Goal: Transaction & Acquisition: Purchase product/service

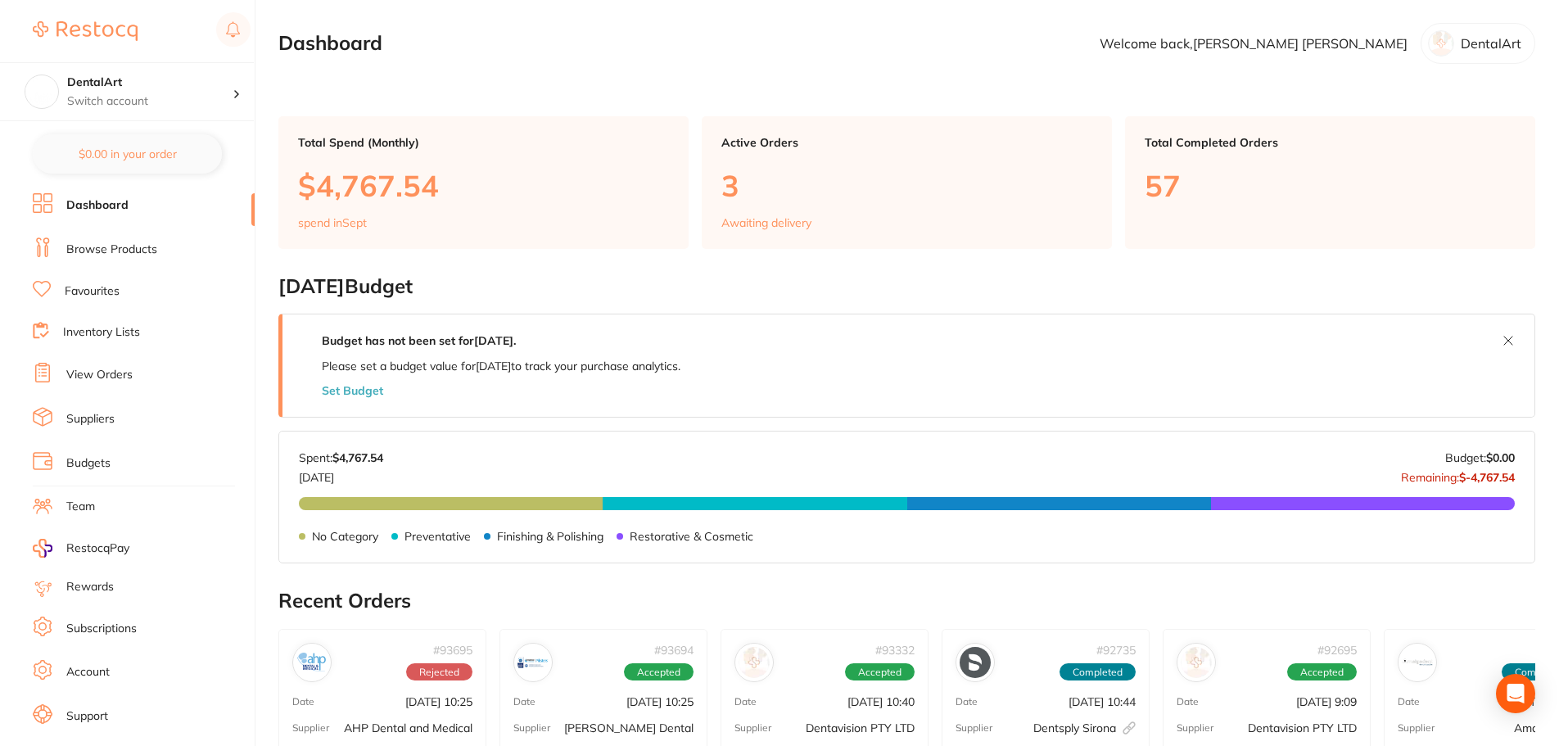
click at [144, 247] on link "Browse Products" at bounding box center [111, 250] width 91 height 16
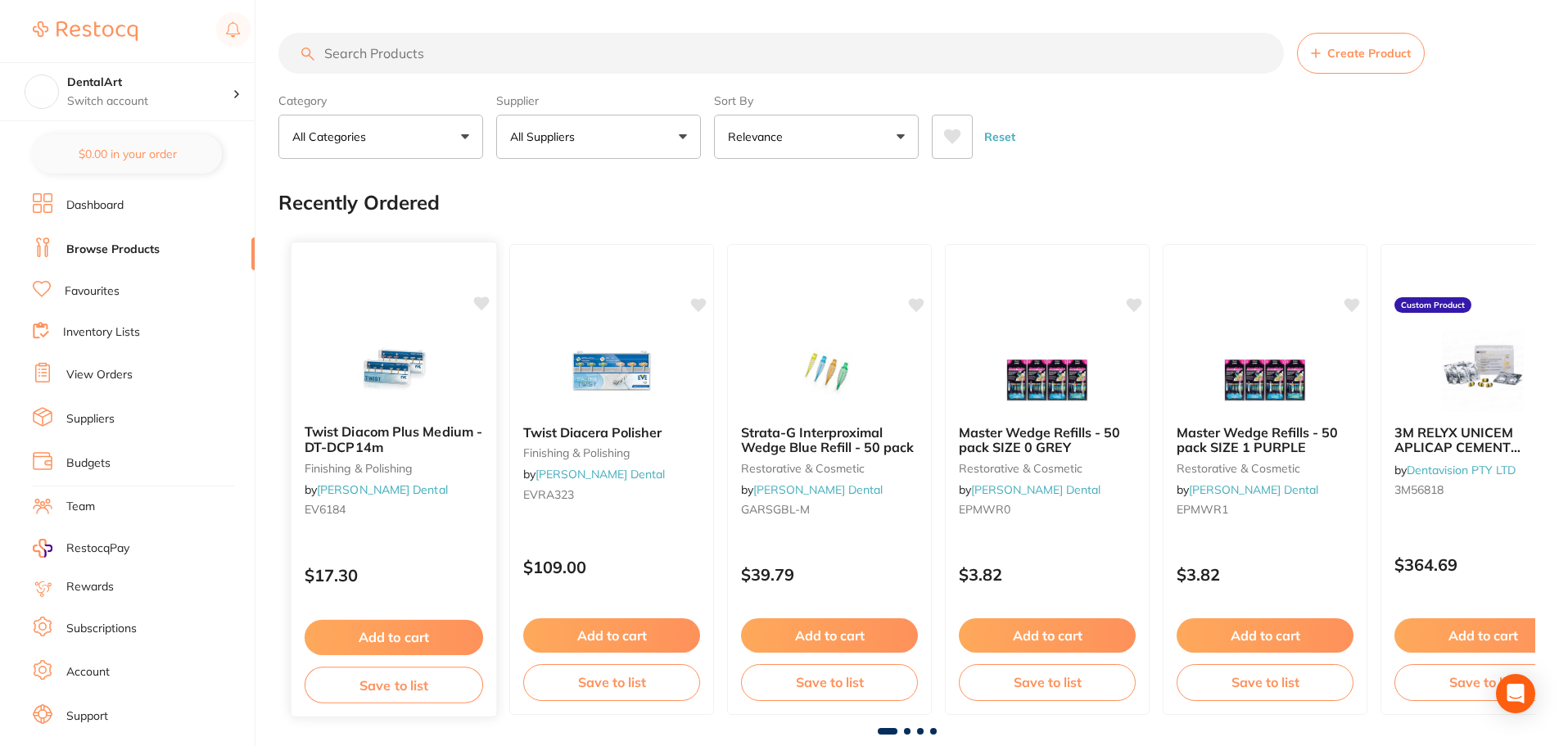
click at [482, 301] on icon at bounding box center [481, 303] width 16 height 14
click at [698, 297] on icon at bounding box center [699, 304] width 16 height 16
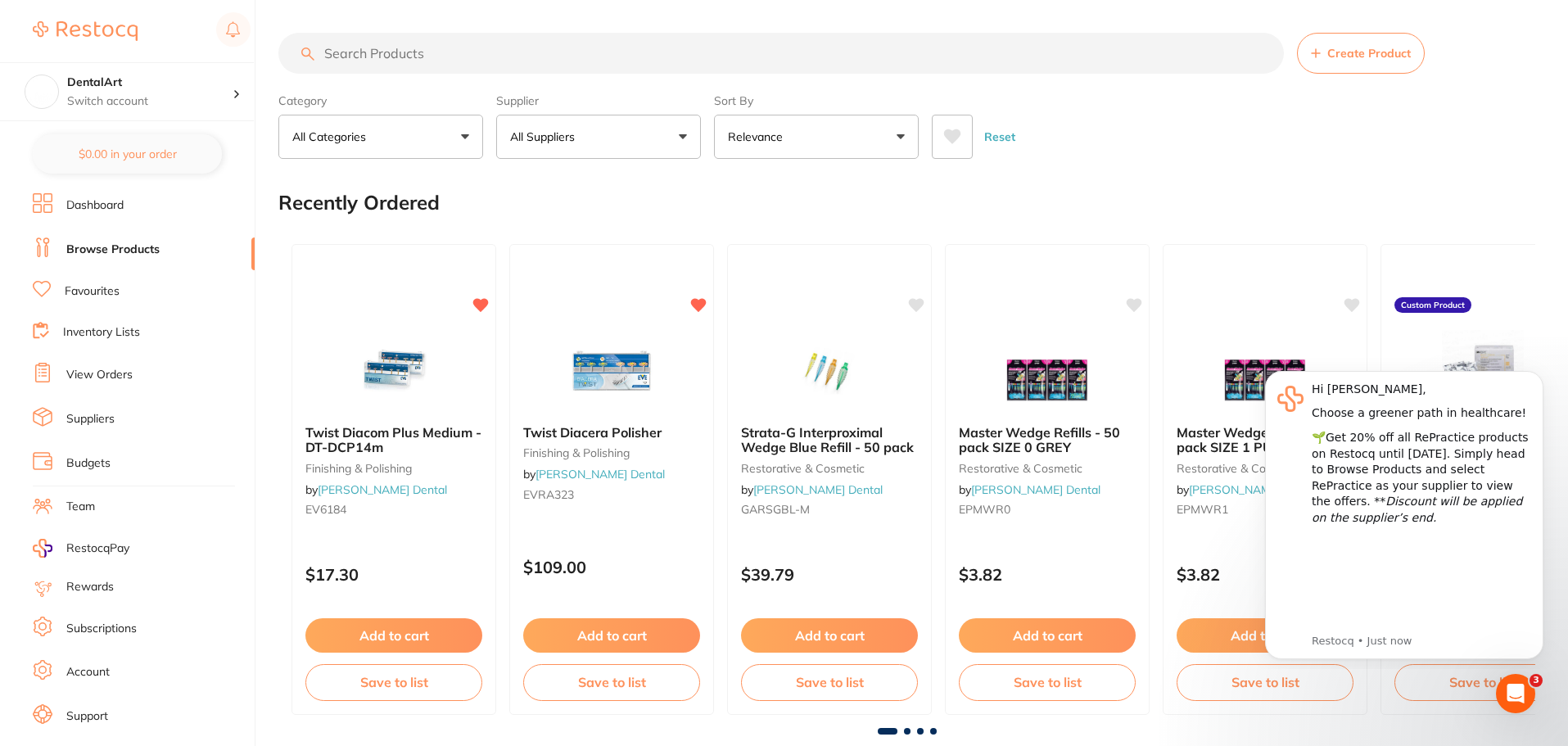
click at [339, 64] on input "search" at bounding box center [781, 53] width 1005 height 41
click at [1393, 187] on div "Recently Ordered" at bounding box center [906, 202] width 1257 height 55
click at [1515, 679] on icon "Open Intercom Messenger" at bounding box center [1514, 692] width 27 height 27
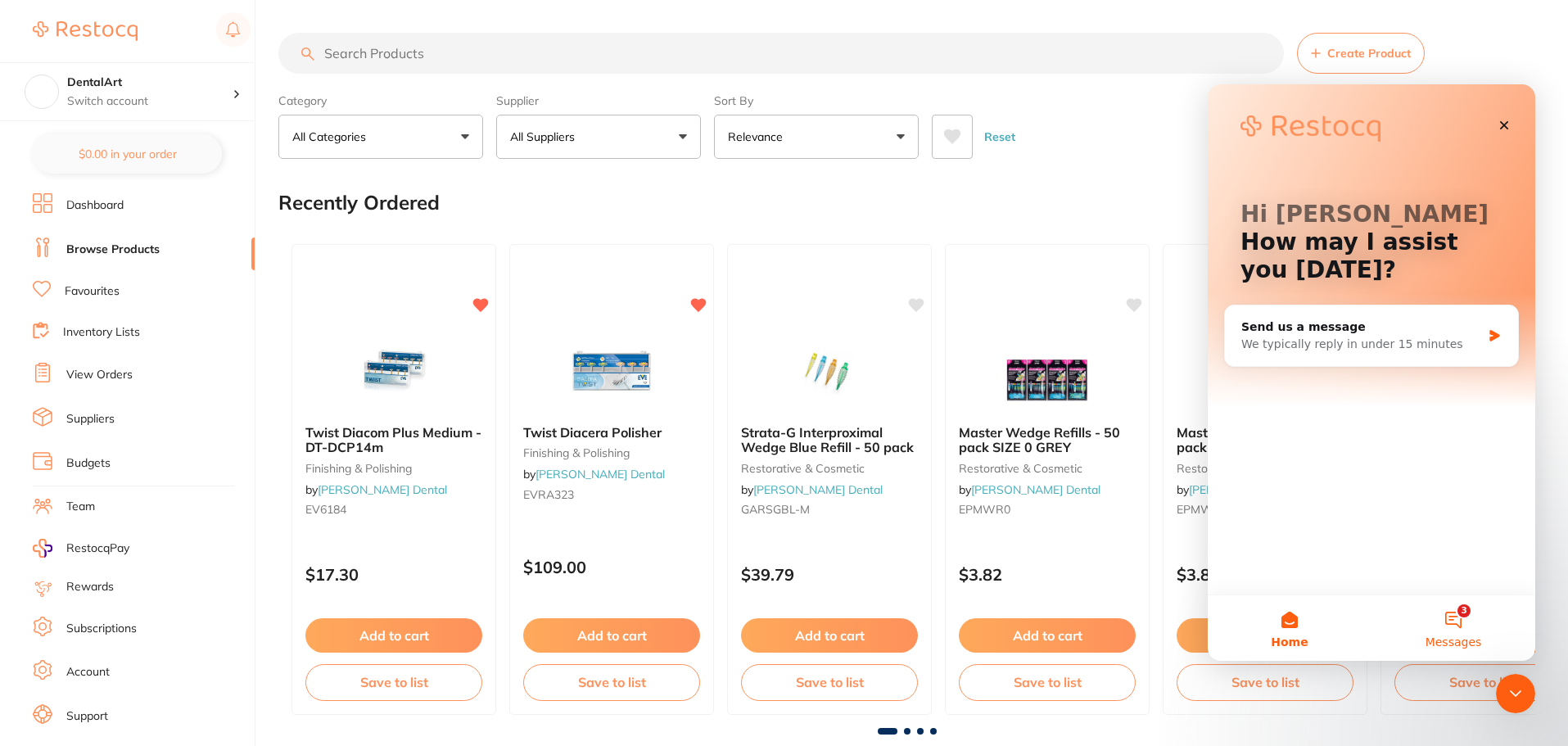
click at [1454, 632] on button "3 Messages" at bounding box center [1453, 628] width 164 height 66
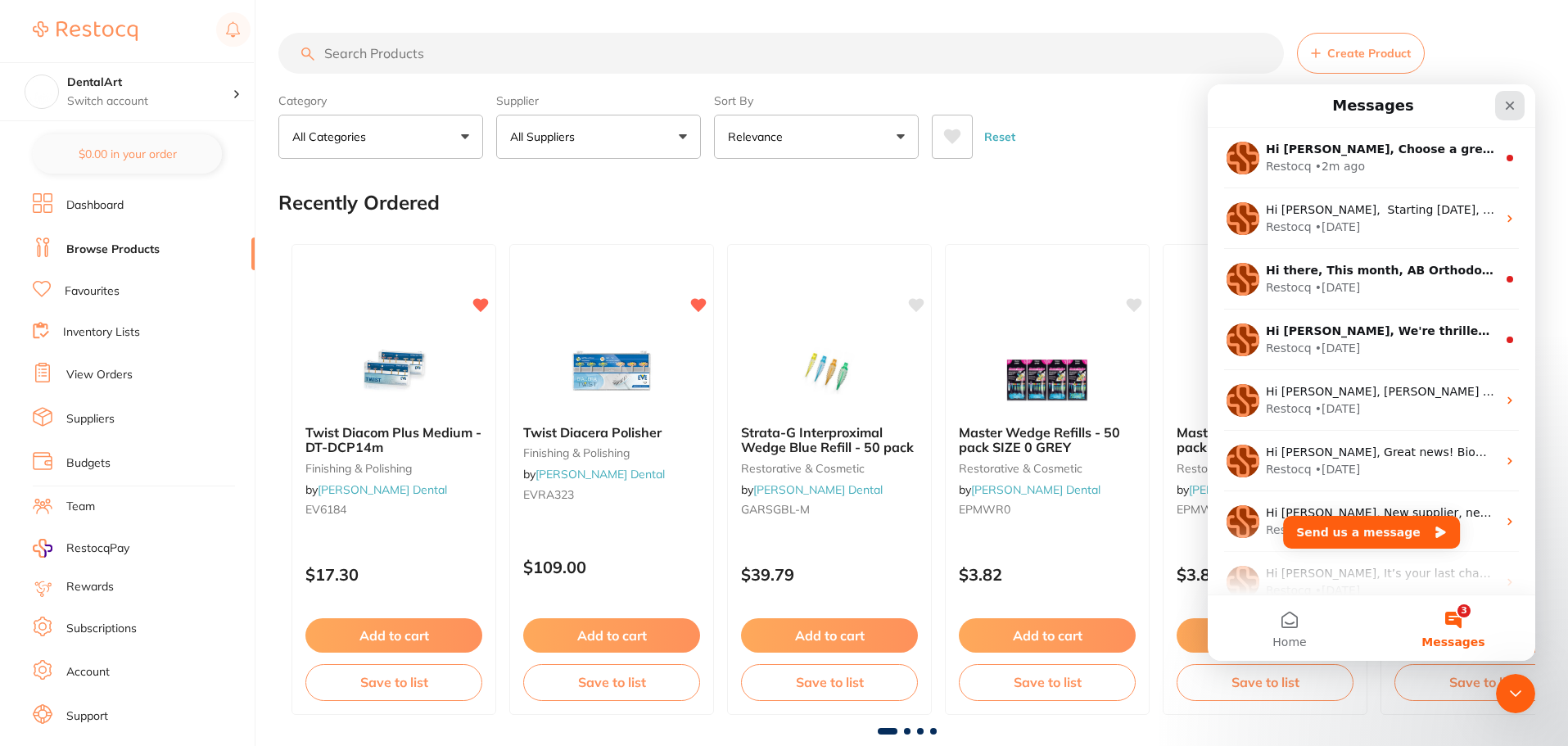
click at [1508, 100] on icon "Close" at bounding box center [1509, 105] width 13 height 13
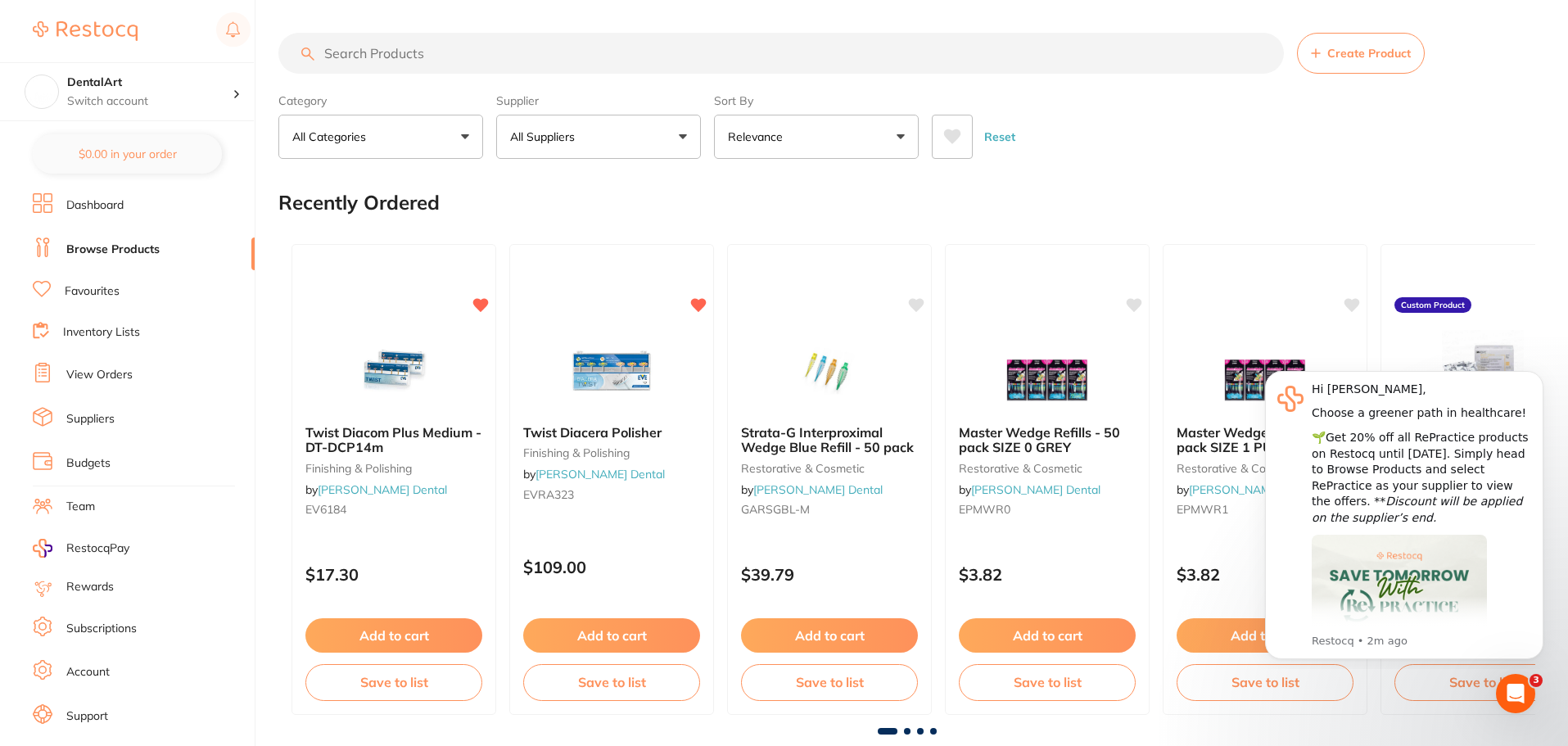
click at [340, 49] on input "search" at bounding box center [781, 53] width 1005 height 41
click at [407, 59] on input "search" at bounding box center [781, 53] width 1005 height 41
click at [404, 56] on input "search" at bounding box center [781, 53] width 1005 height 41
click at [400, 59] on input "search" at bounding box center [781, 53] width 1005 height 41
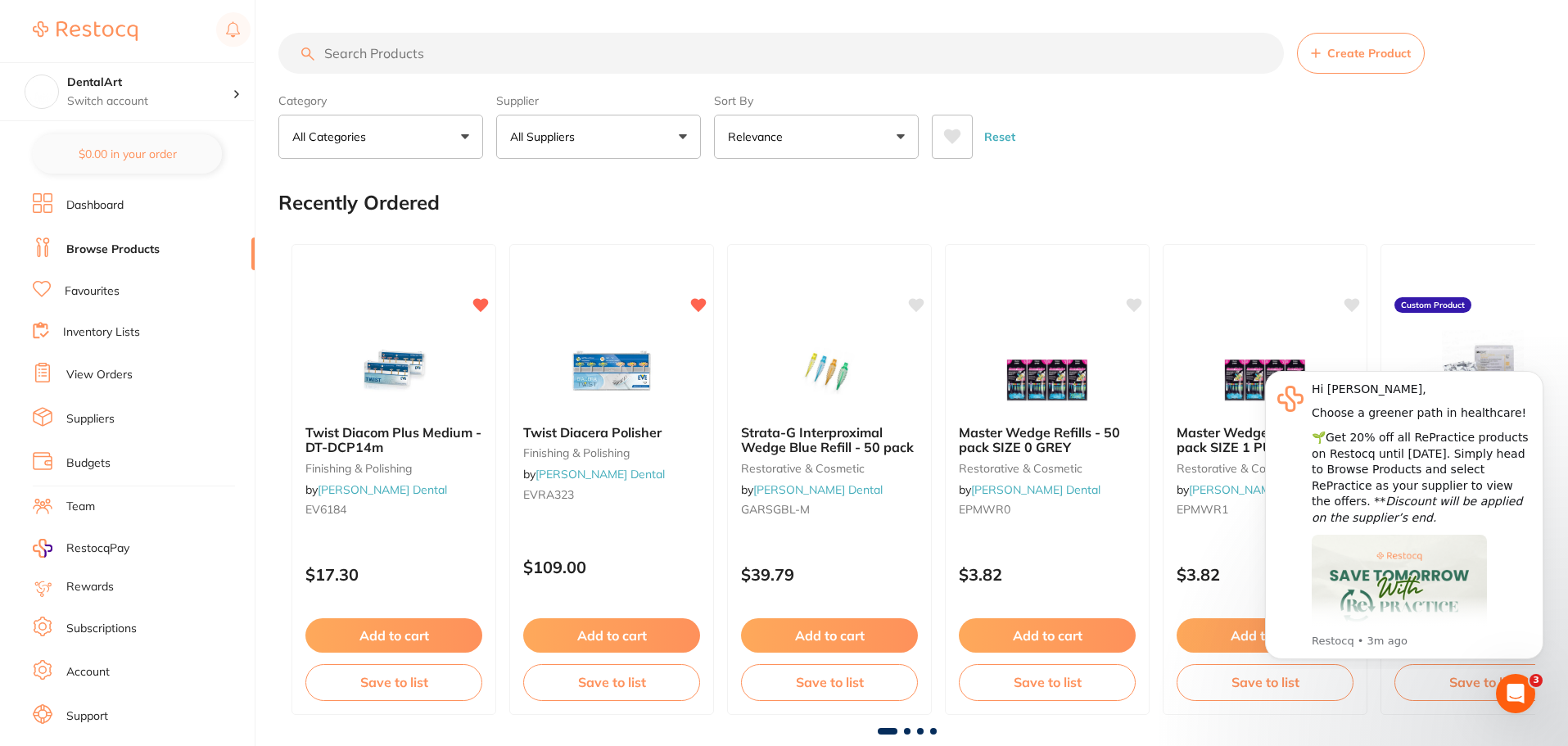
click at [453, 41] on input "search" at bounding box center [781, 53] width 1005 height 41
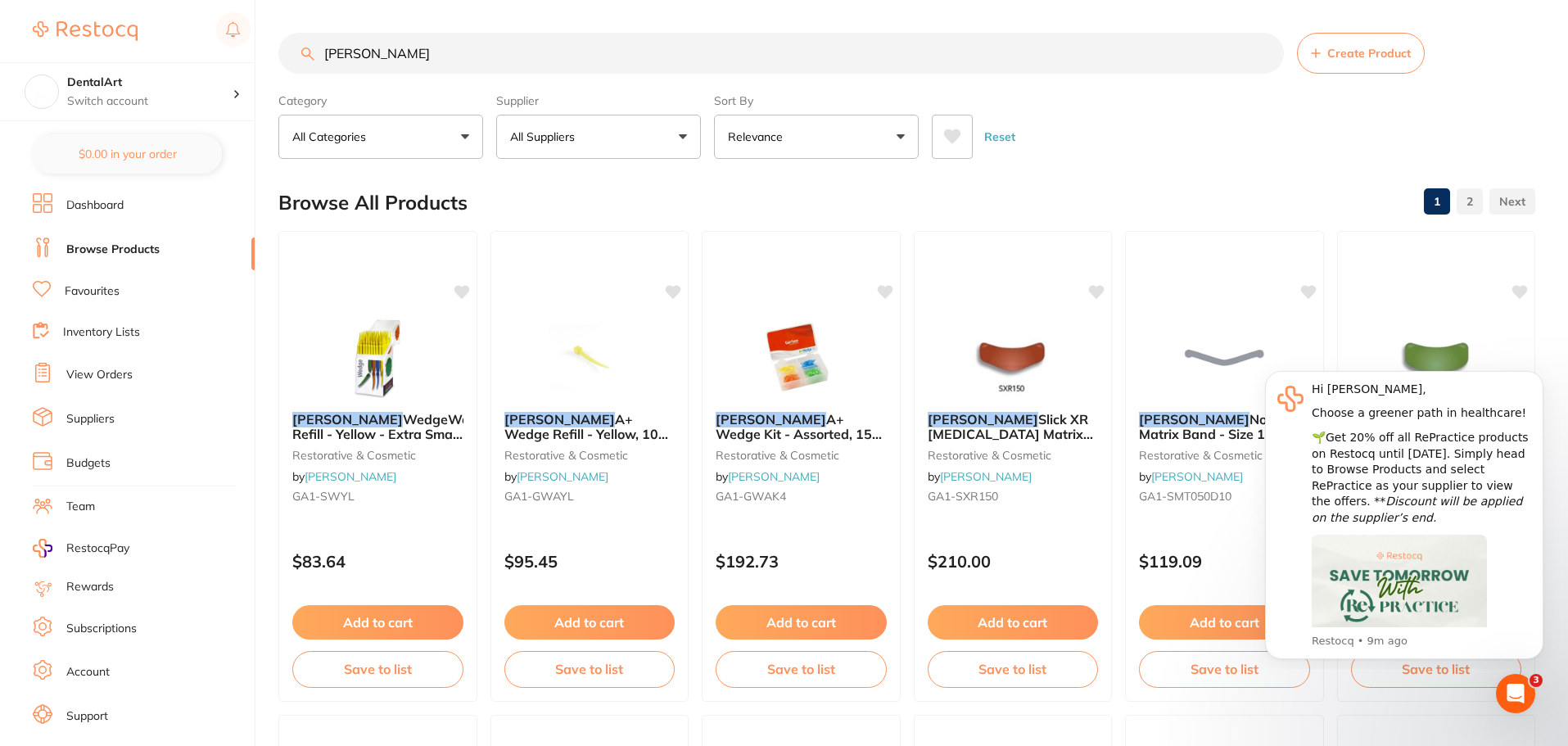
click at [405, 44] on input "[PERSON_NAME]" at bounding box center [781, 53] width 1005 height 41
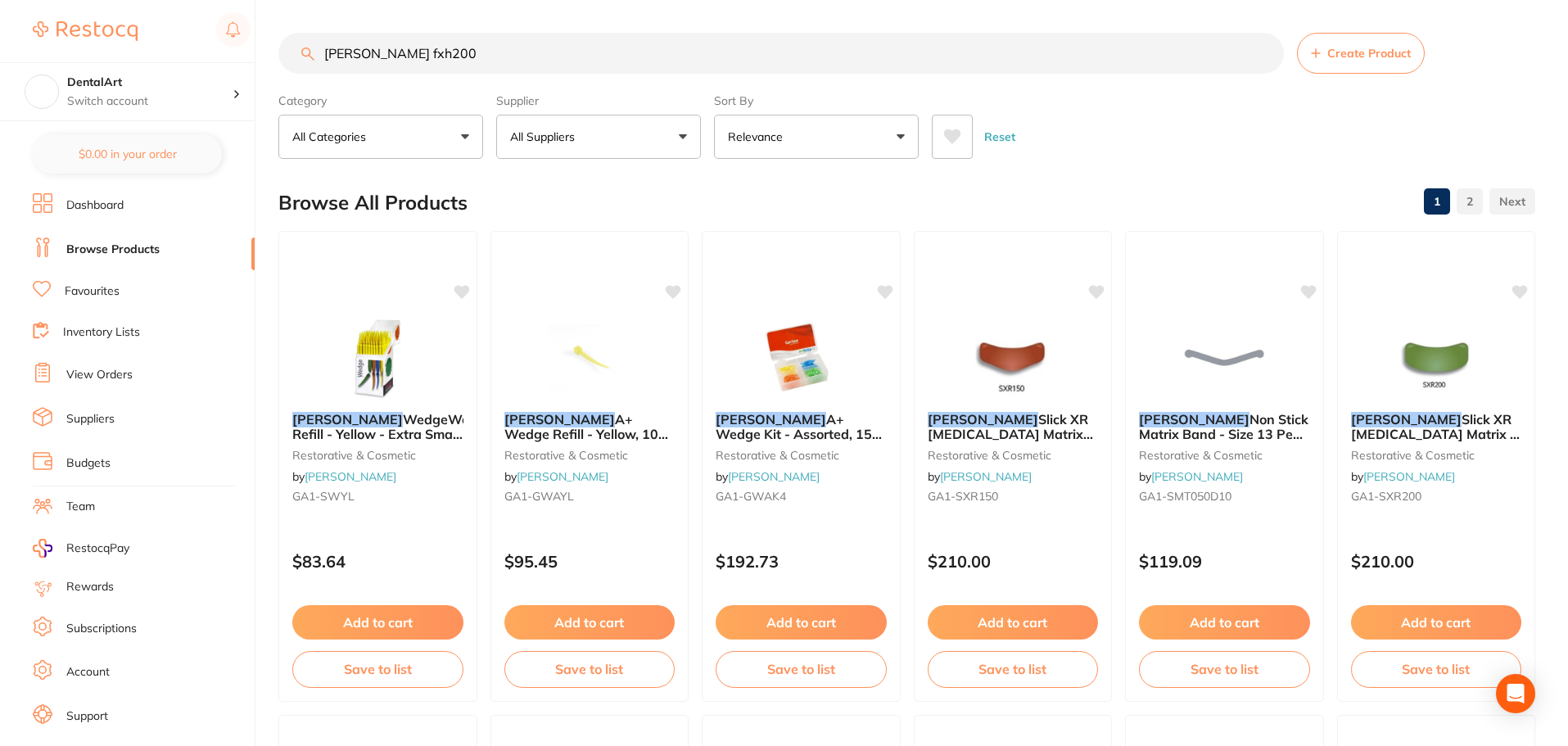
type input "[PERSON_NAME] fxh200"
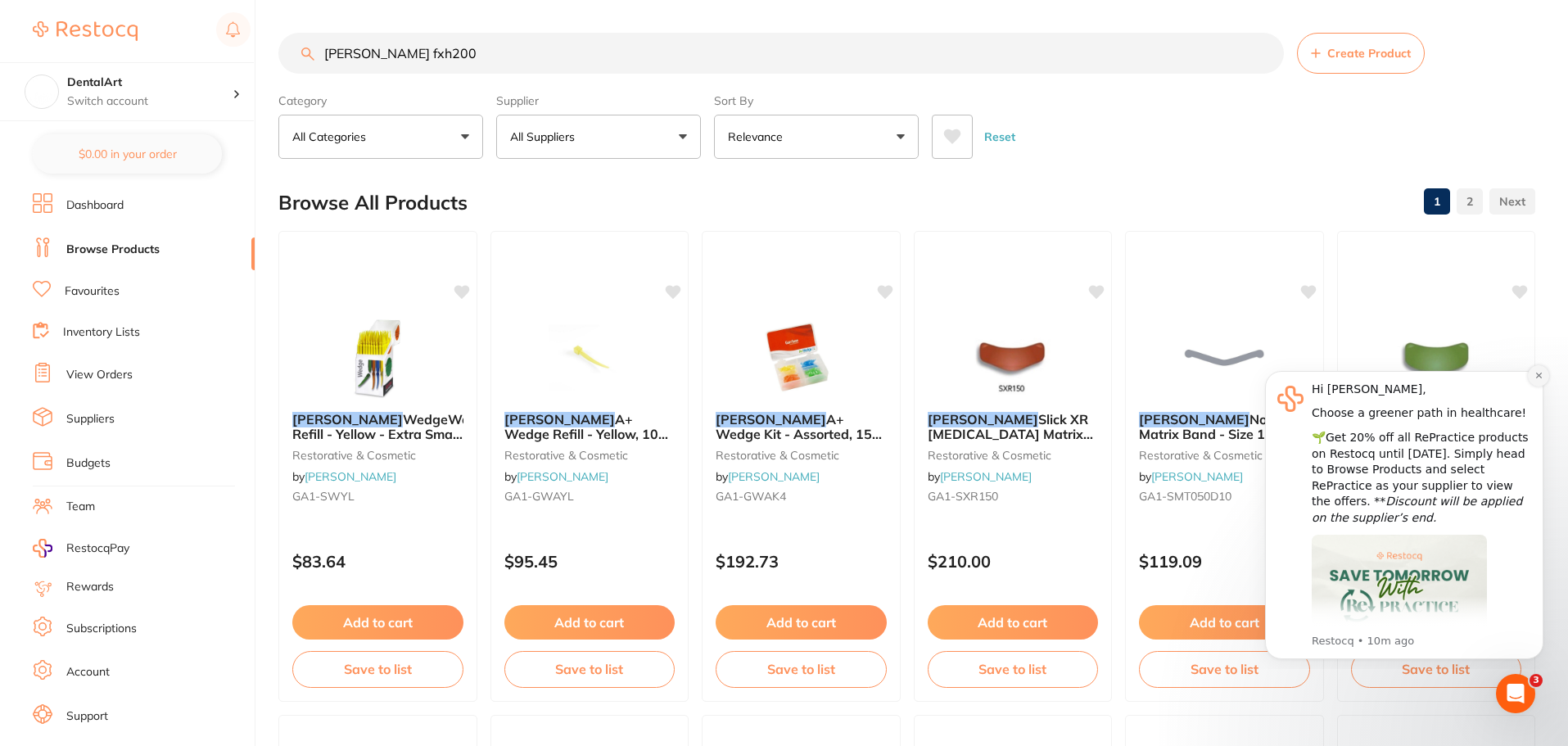
click at [1537, 374] on icon "Dismiss notification" at bounding box center [1538, 375] width 5 height 5
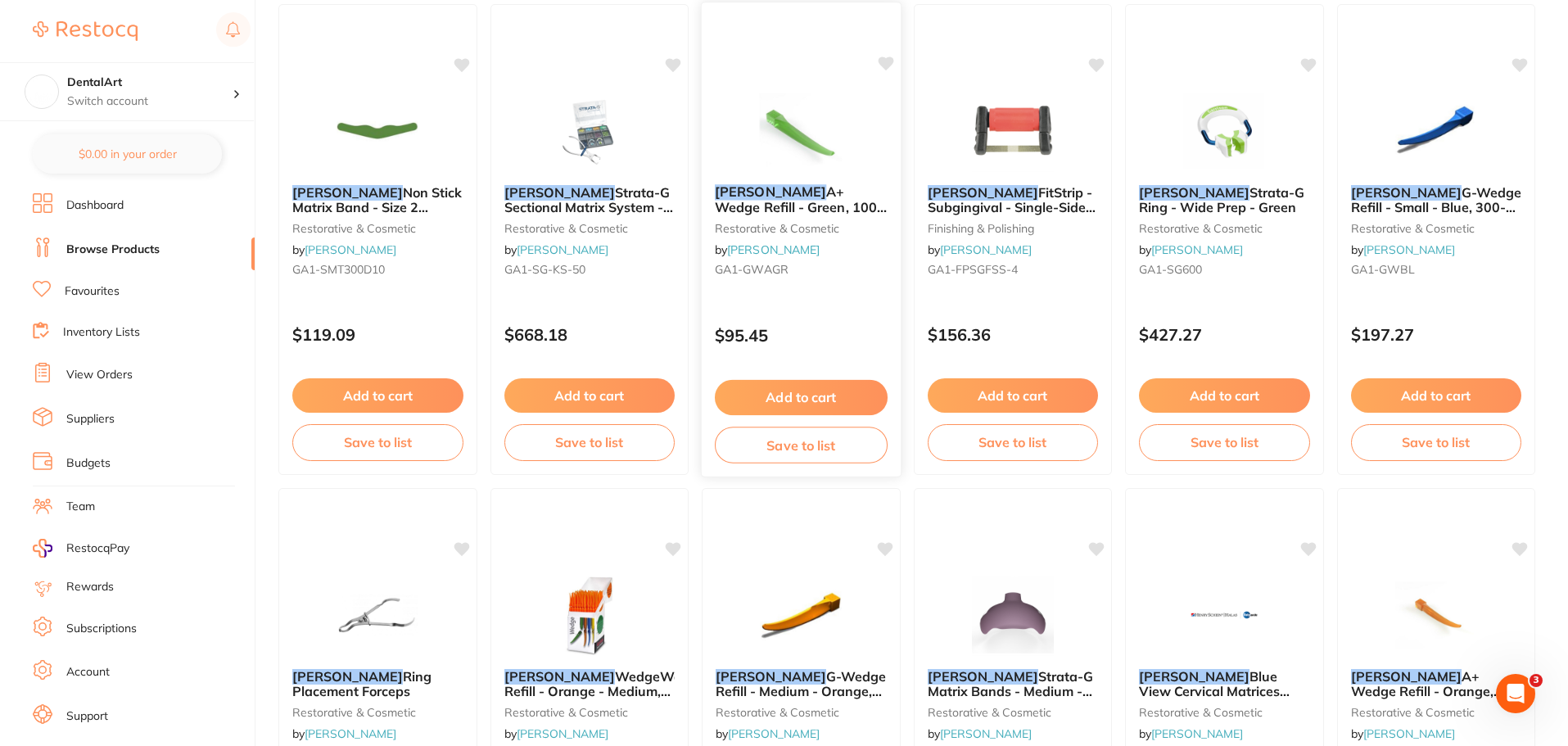
scroll to position [2865, 0]
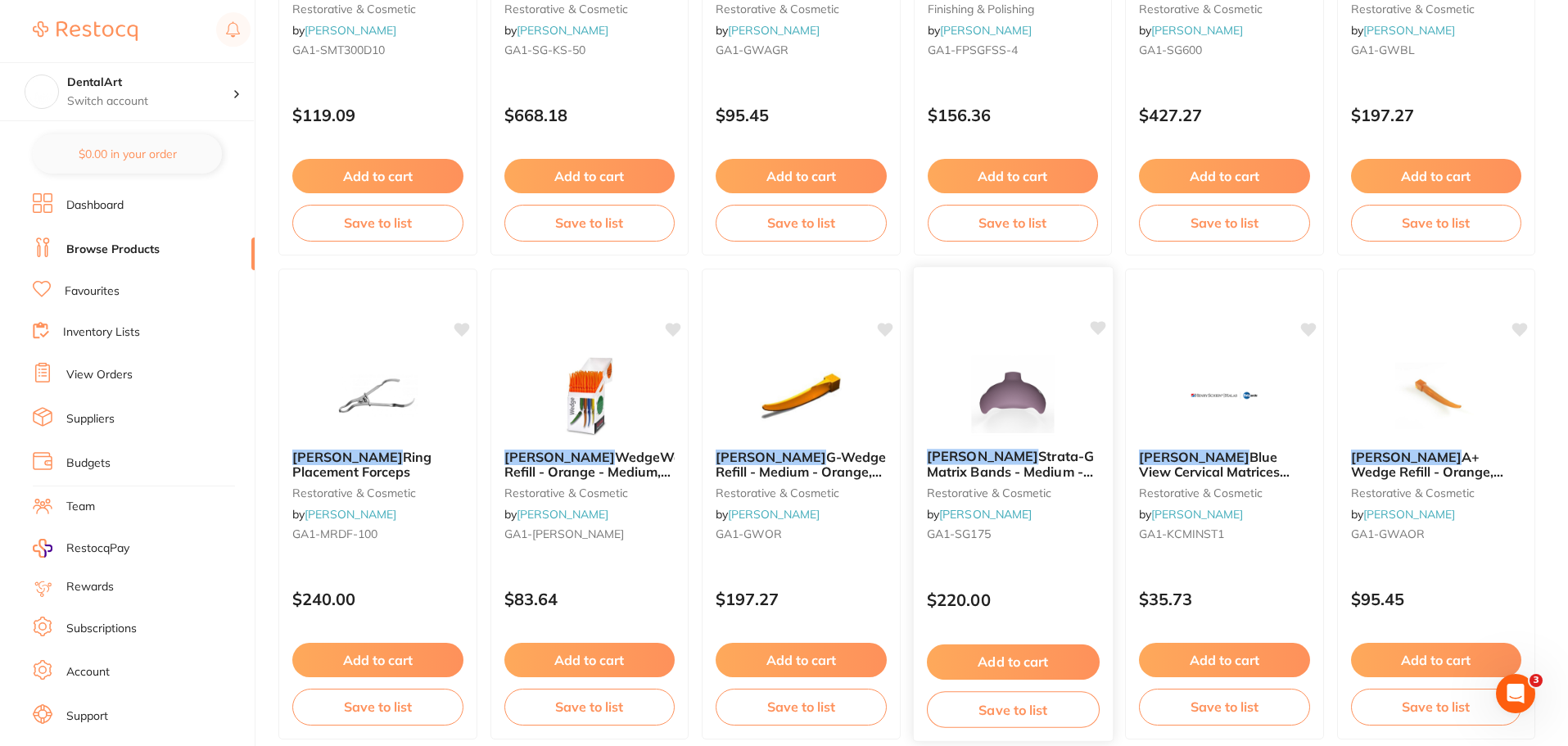
click at [1049, 395] on img at bounding box center [1011, 394] width 107 height 82
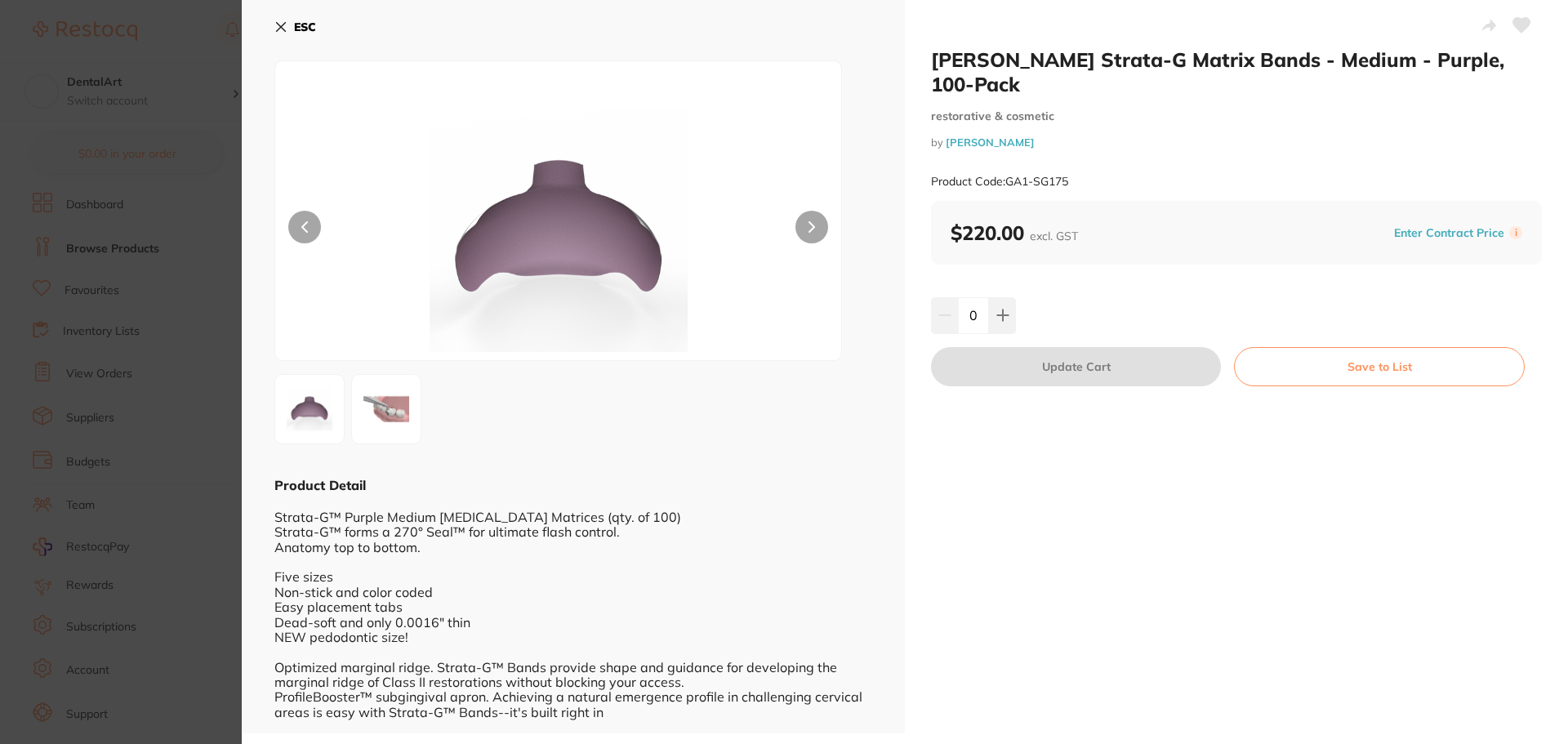
click at [277, 23] on icon at bounding box center [281, 27] width 9 height 9
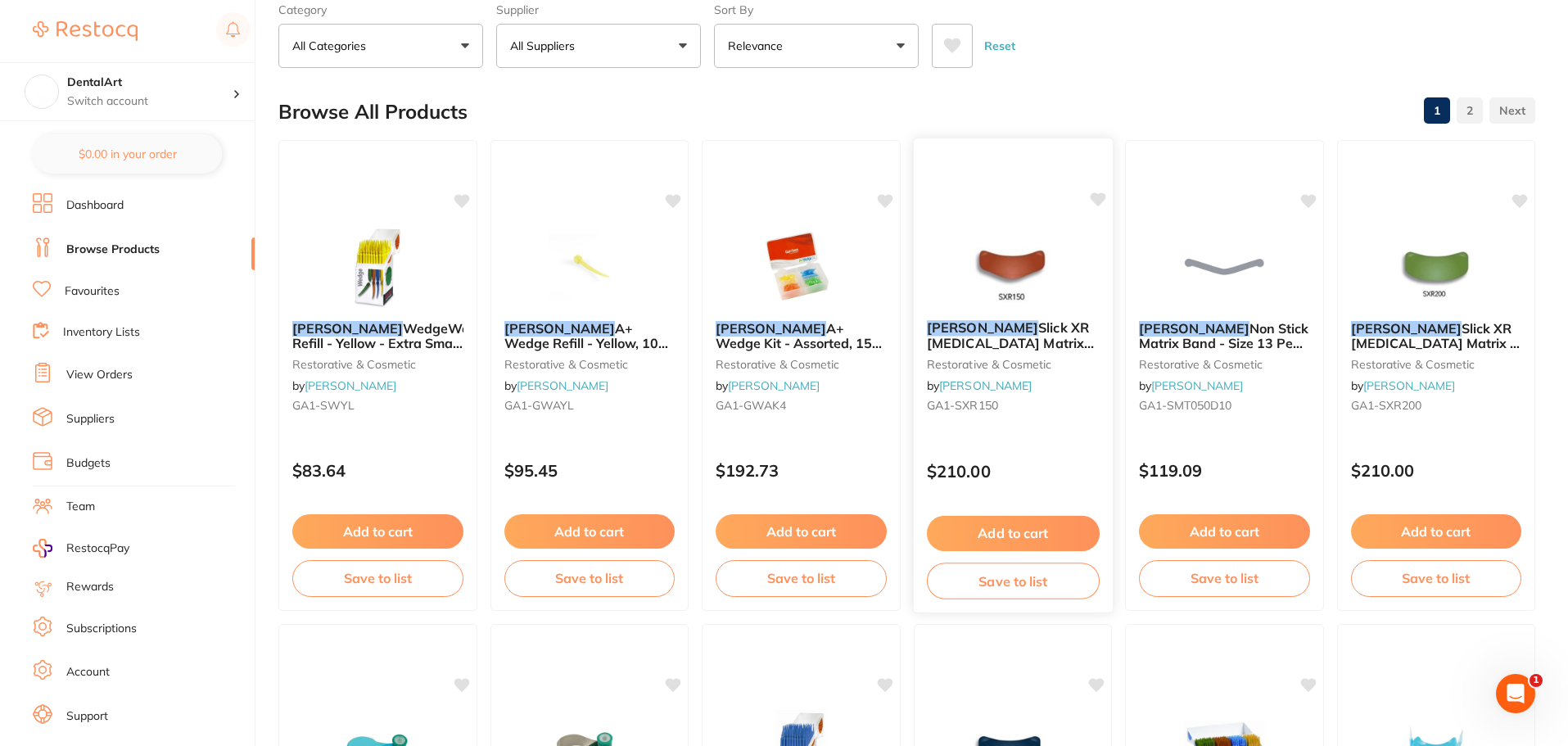
scroll to position [245, 0]
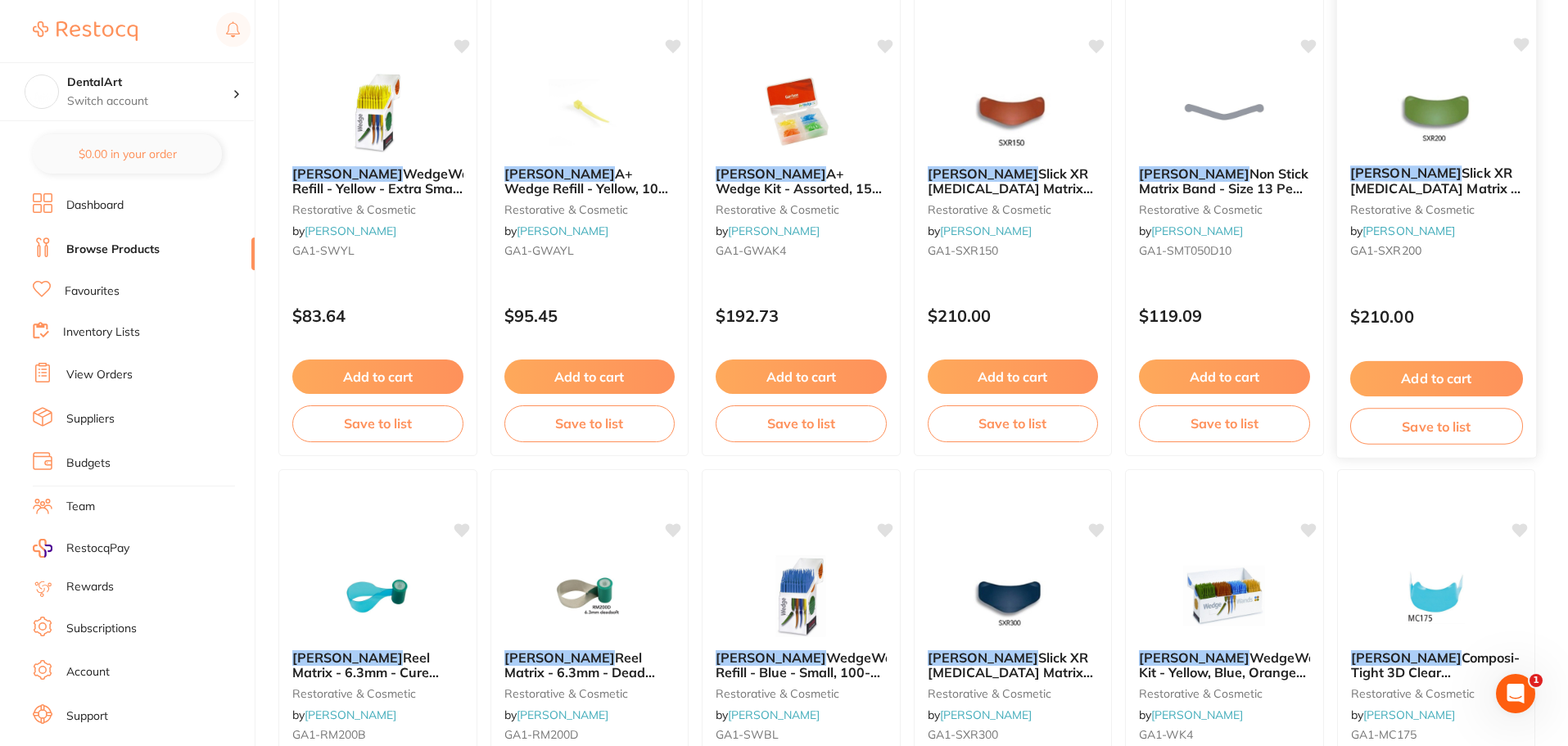
click at [1450, 194] on span "Slick XR [MEDICAL_DATA] Matrix - Green, 100-Pack" at bounding box center [1434, 188] width 170 height 47
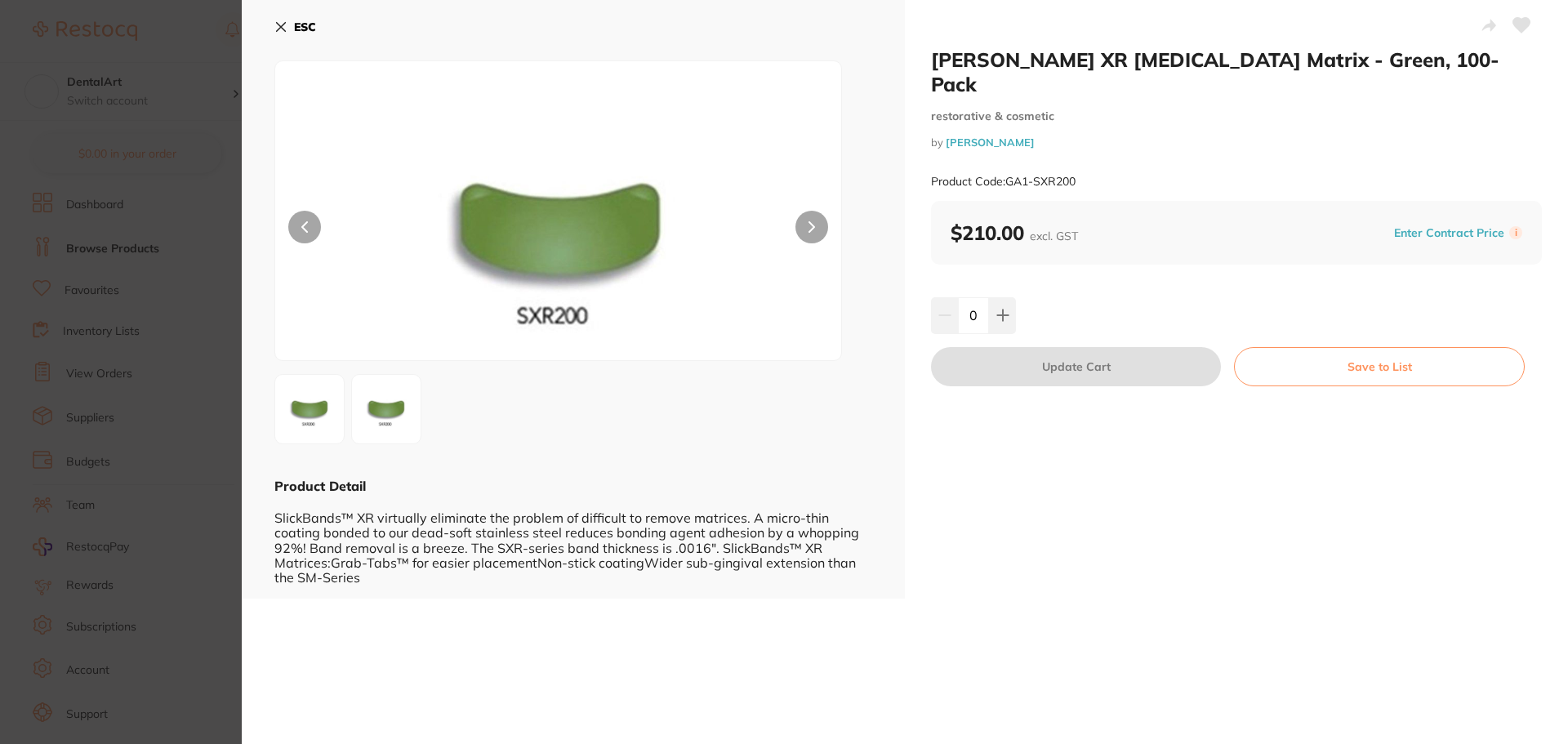
click at [305, 223] on icon at bounding box center [304, 226] width 6 height 12
click at [825, 228] on button at bounding box center [812, 227] width 33 height 33
click at [292, 27] on button "ESC" at bounding box center [296, 26] width 42 height 27
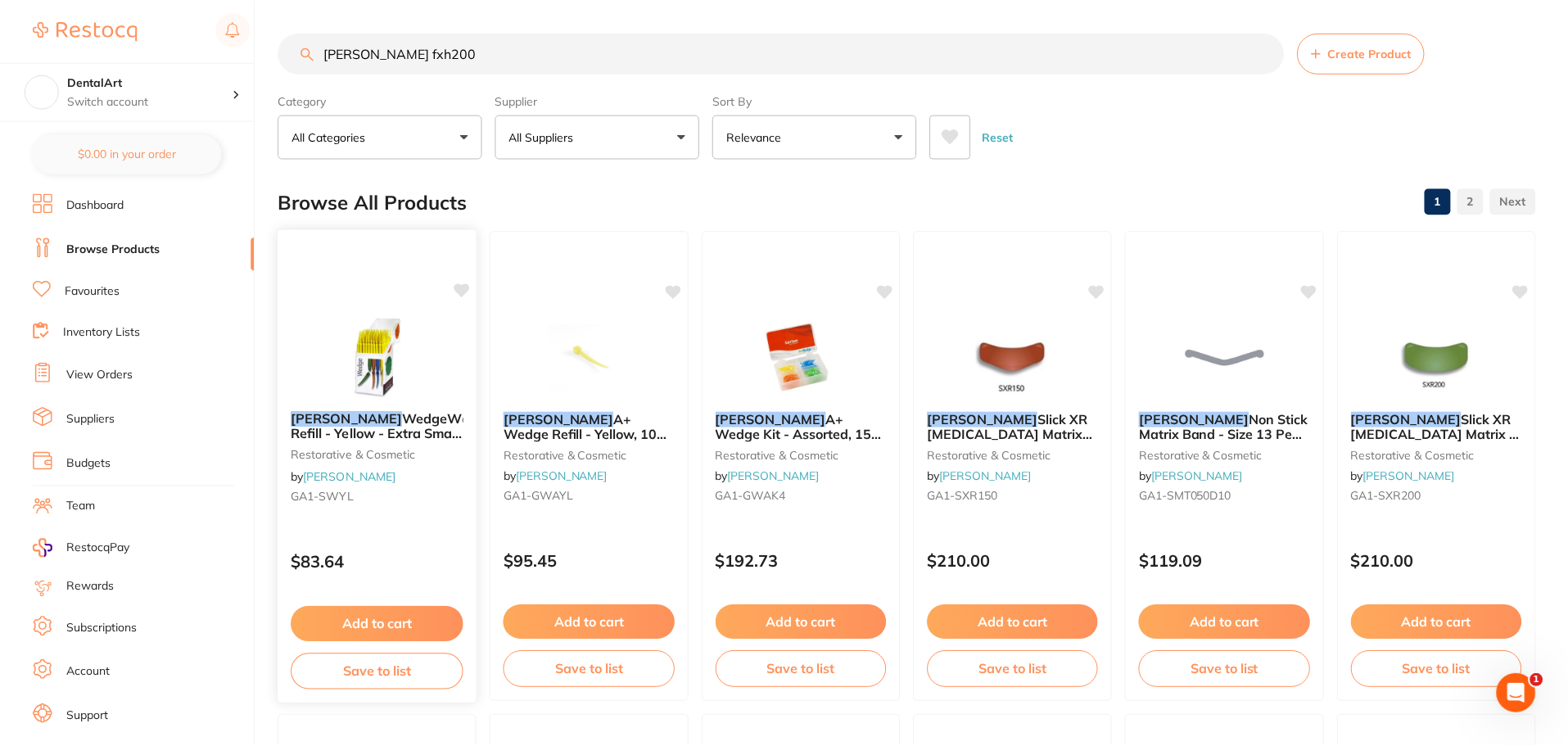
scroll to position [245, 0]
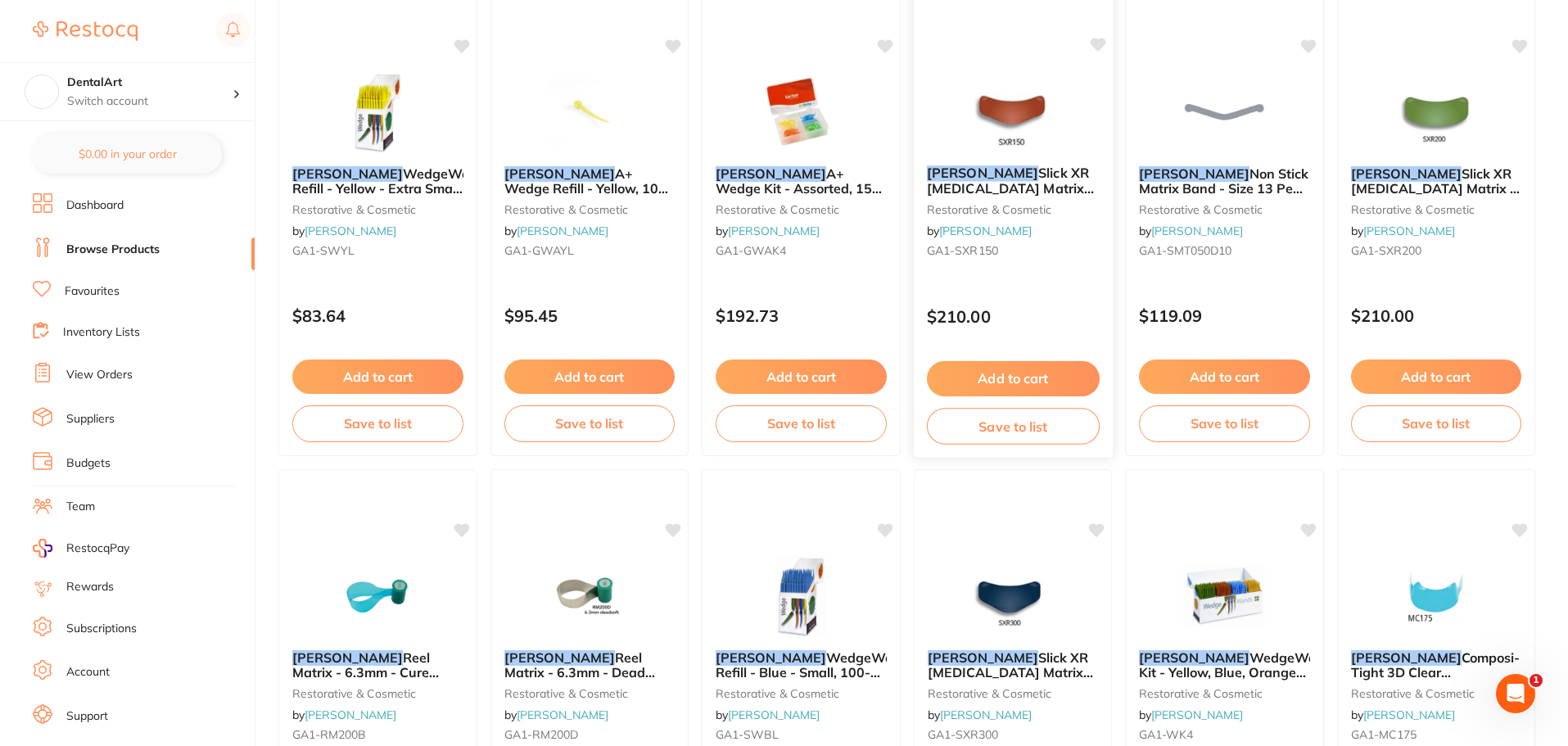
click at [1010, 177] on span "Slick XR [MEDICAL_DATA] Matrix with Extension - Red, 60-Pack" at bounding box center [1010, 196] width 167 height 62
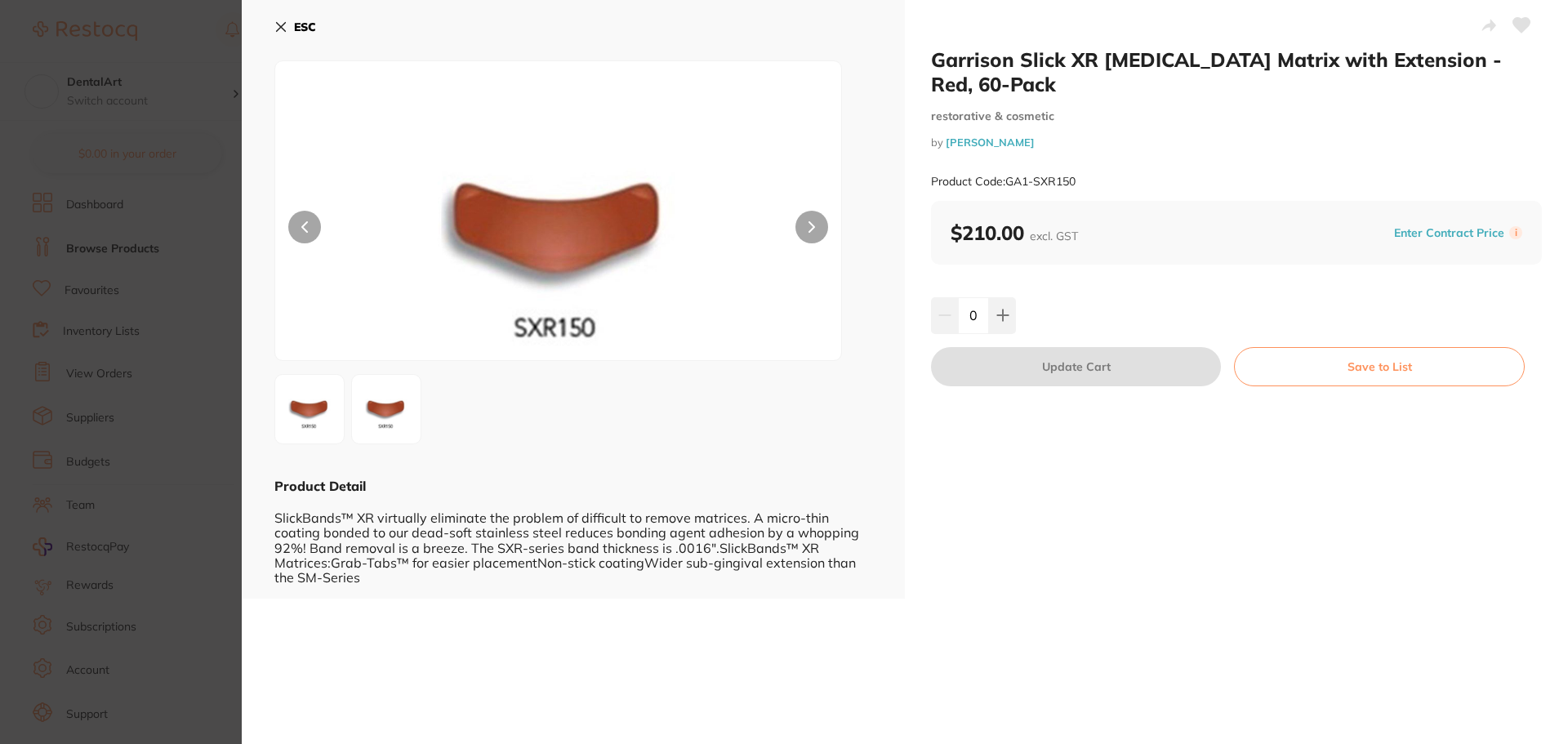
click at [1014, 603] on div "Garrison Slick XR [MEDICAL_DATA] Matrix with Extension - Red, 60-Pack restorati…" at bounding box center [905, 372] width 1327 height 744
click at [1156, 173] on div "Product Code: GA1-SXR150" at bounding box center [1237, 182] width 611 height 40
click at [284, 21] on icon at bounding box center [281, 26] width 13 height 13
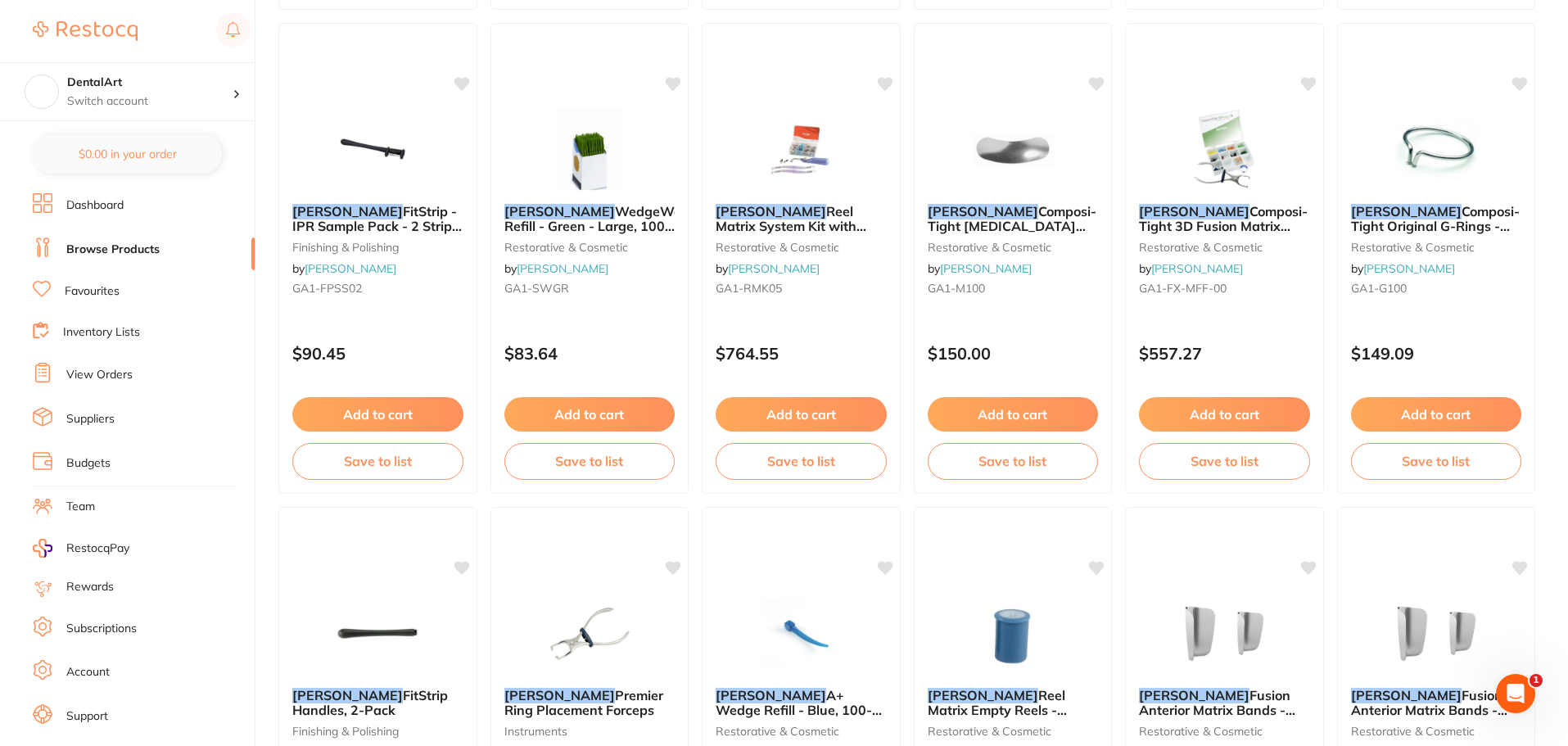
scroll to position [1146, 0]
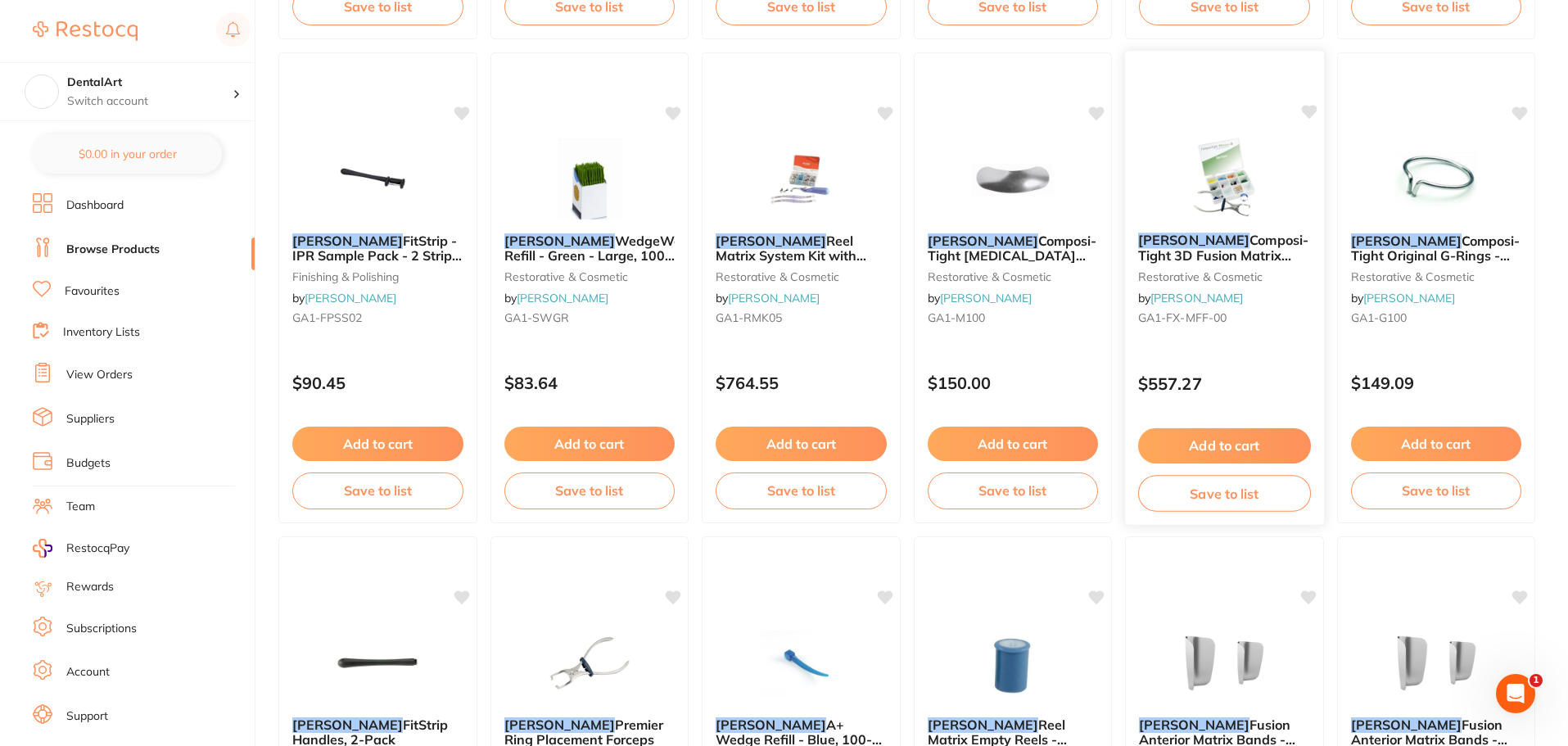
click at [1230, 257] on span "Composi-Tight 3D Fusion Matrix Trial Kit - Includes 2 Rings" at bounding box center [1223, 254] width 170 height 47
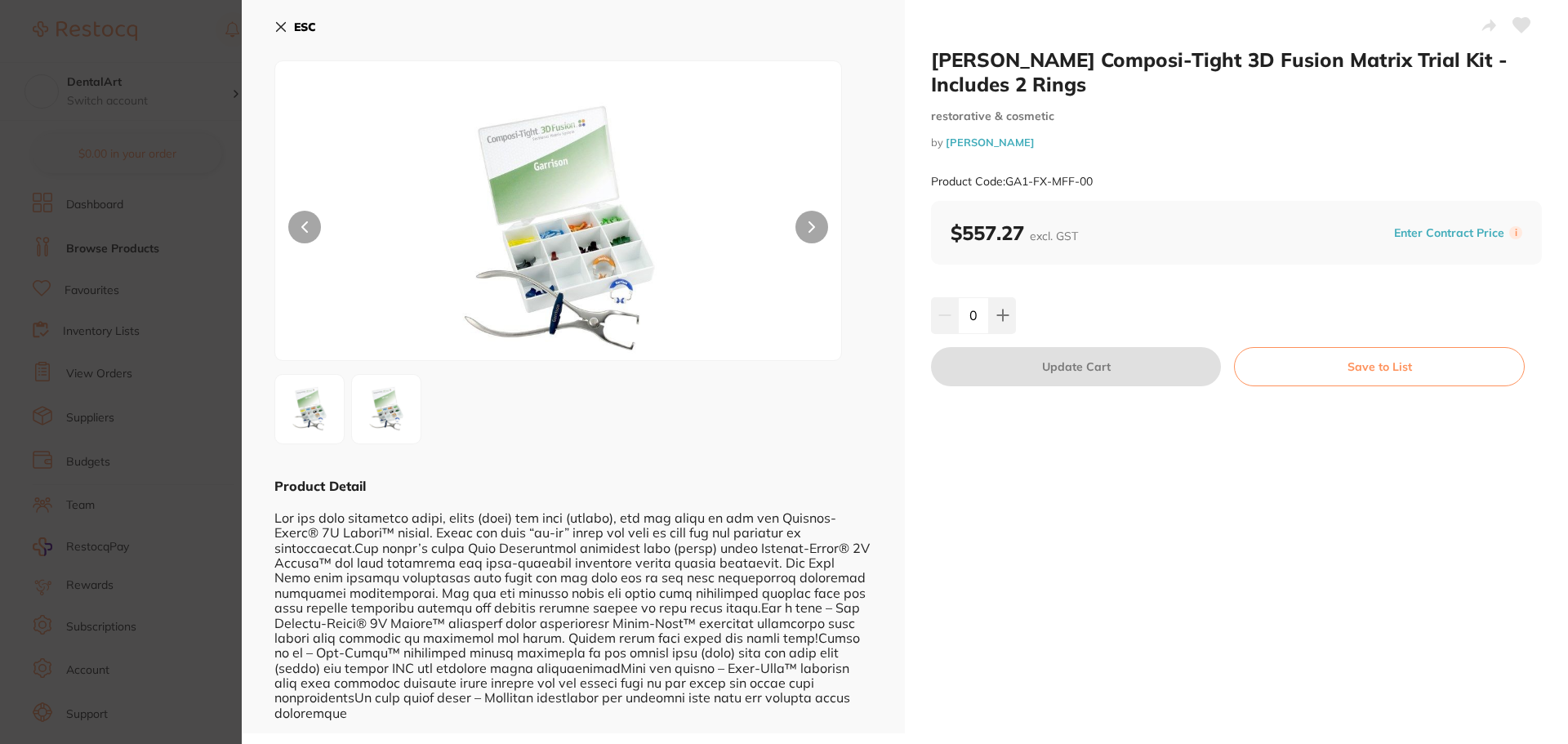
click at [281, 18] on button "ESC" at bounding box center [296, 26] width 42 height 27
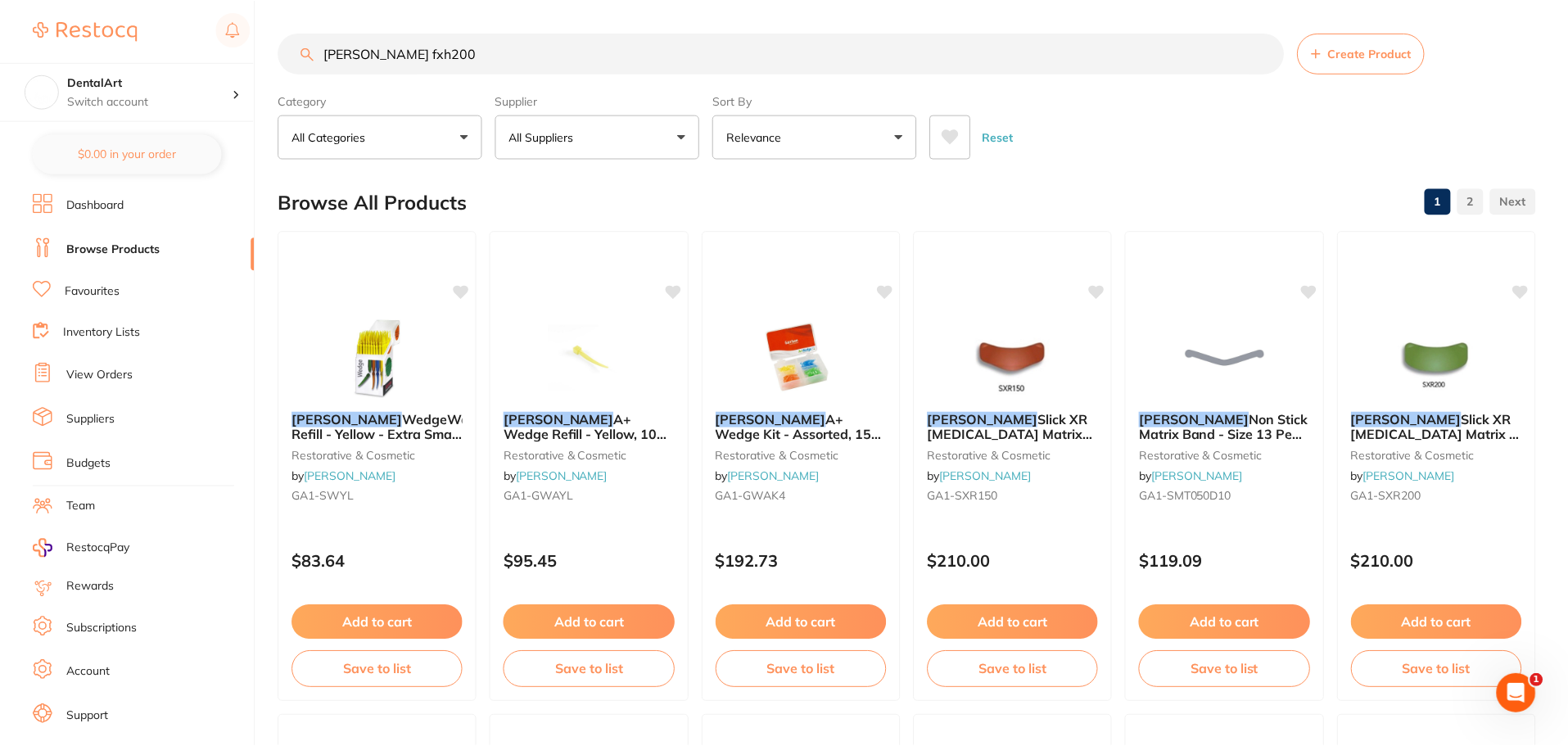
scroll to position [1146, 0]
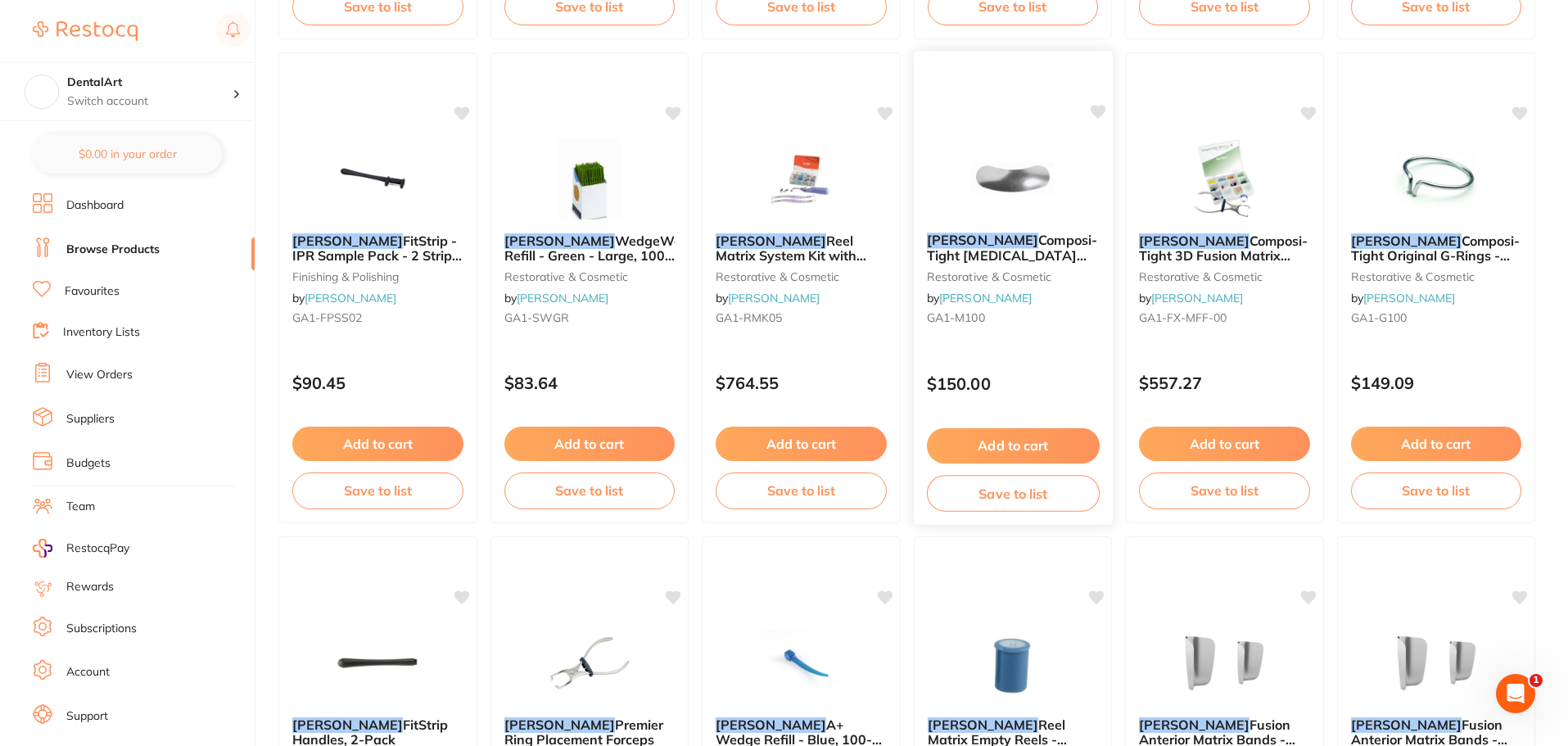
click at [959, 303] on link "[PERSON_NAME]" at bounding box center [985, 298] width 92 height 15
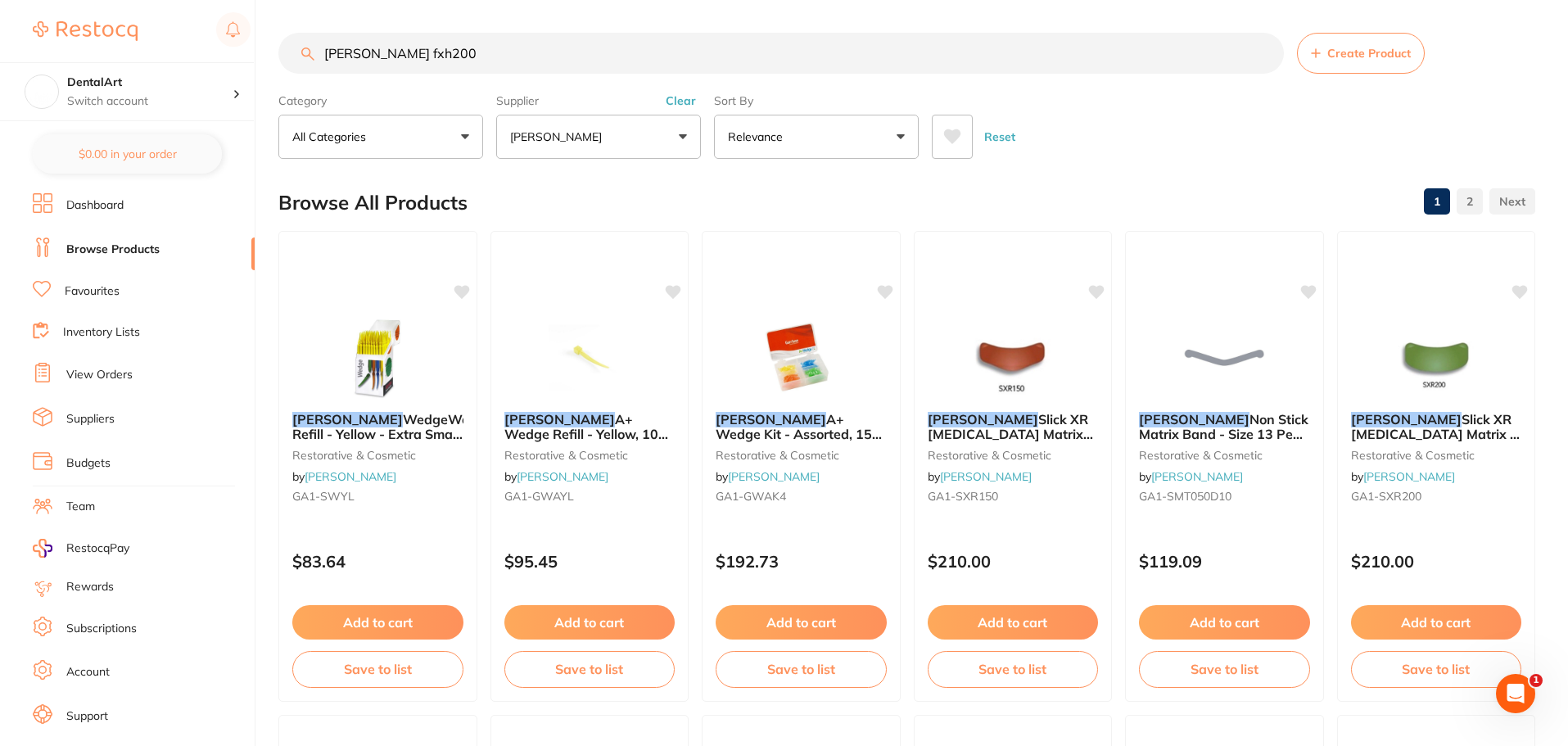
drag, startPoint x: 462, startPoint y: 51, endPoint x: 117, endPoint y: 1, distance: 348.6
click at [95, 1] on div "$0.00 DentalArt Switch account DentalArt $0.00 in your order Dashboard Browse P…" at bounding box center [784, 373] width 1568 height 746
